Goal: Task Accomplishment & Management: Manage account settings

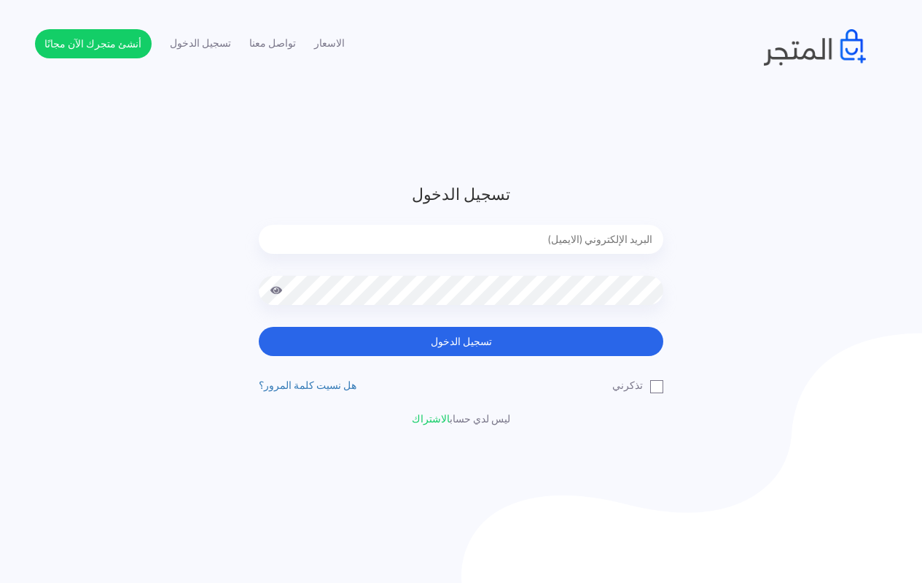
click at [485, 239] on input "email" at bounding box center [461, 239] width 405 height 29
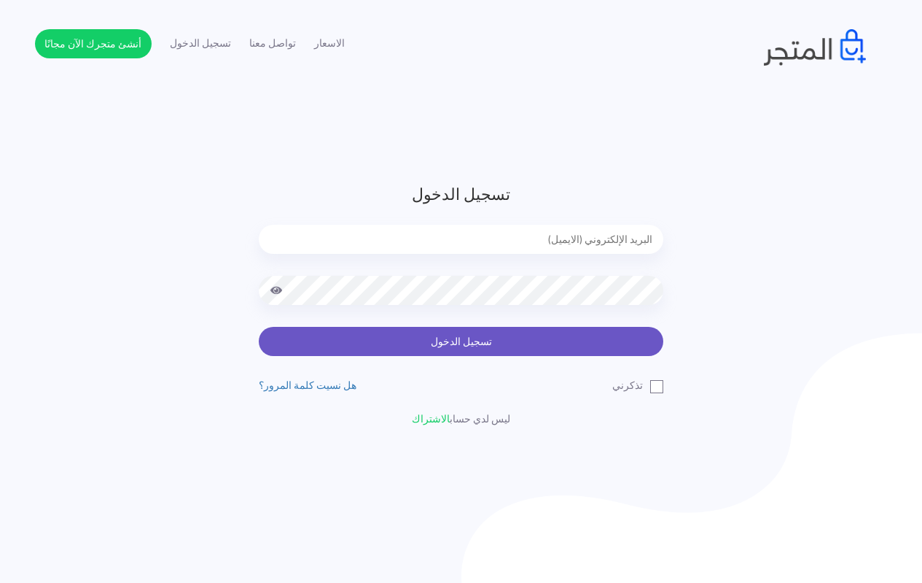
click at [459, 342] on button "تسجيل الدخول" at bounding box center [461, 341] width 405 height 29
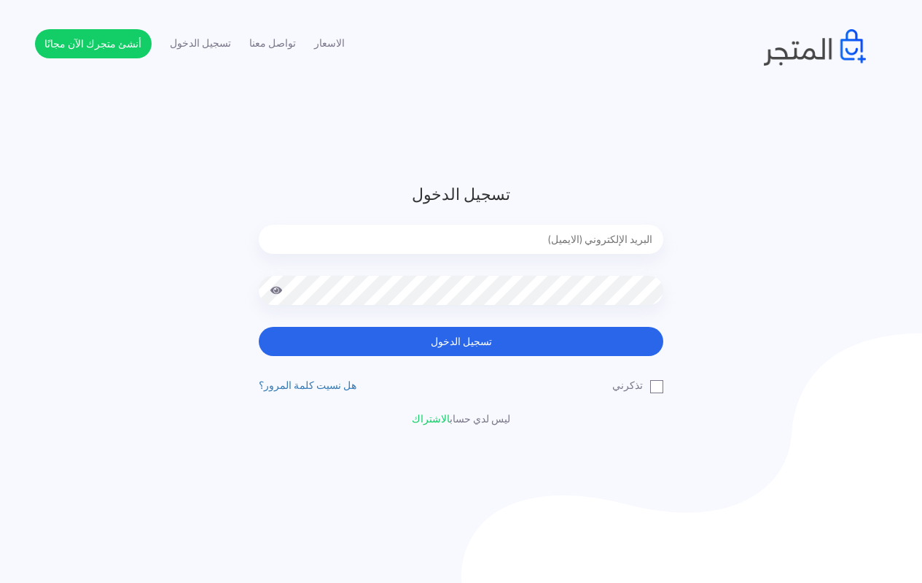
click at [612, 244] on input "email" at bounding box center [461, 239] width 405 height 29
type input "[EMAIL_ADDRESS][DOMAIN_NAME]"
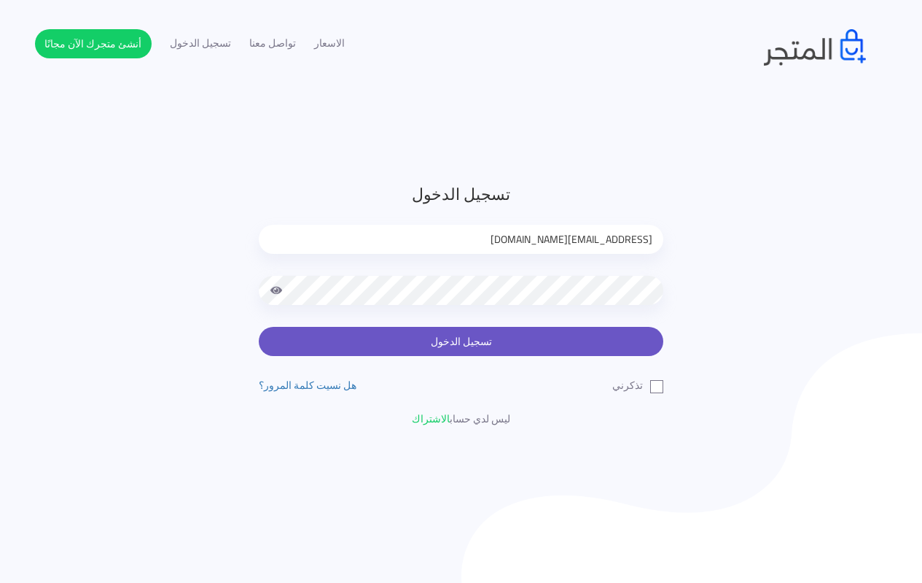
click at [459, 346] on button "تسجيل الدخول" at bounding box center [461, 341] width 405 height 29
